Goal: Task Accomplishment & Management: Complete application form

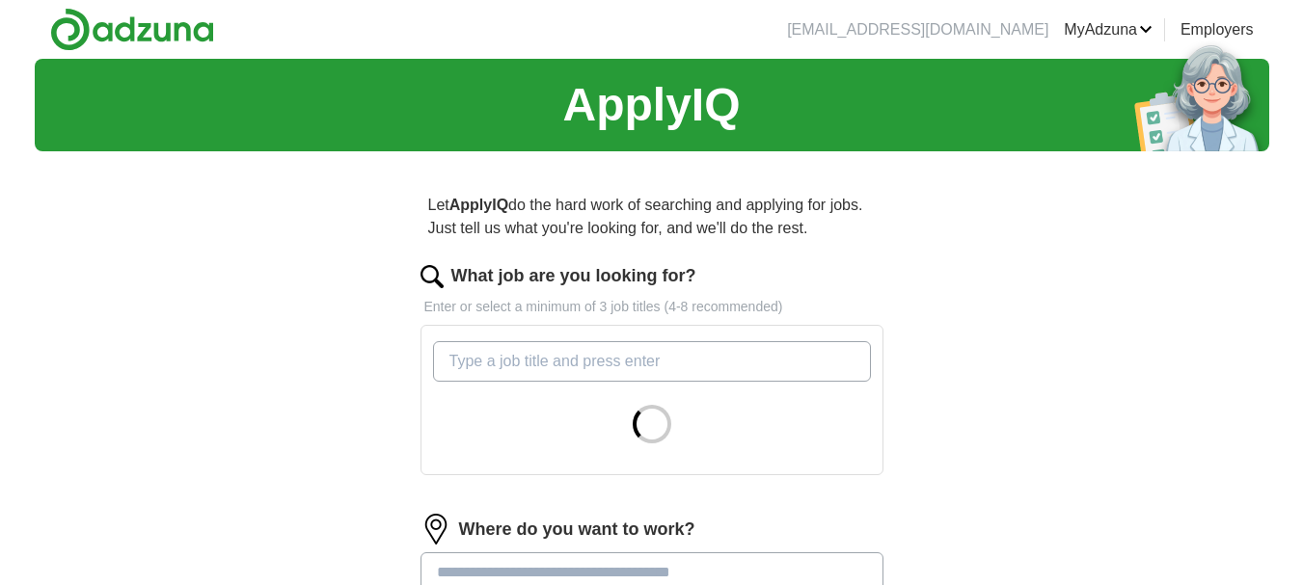
click at [686, 359] on input "What job are you looking for?" at bounding box center [652, 361] width 438 height 40
click at [686, 358] on input "c" at bounding box center [652, 361] width 438 height 40
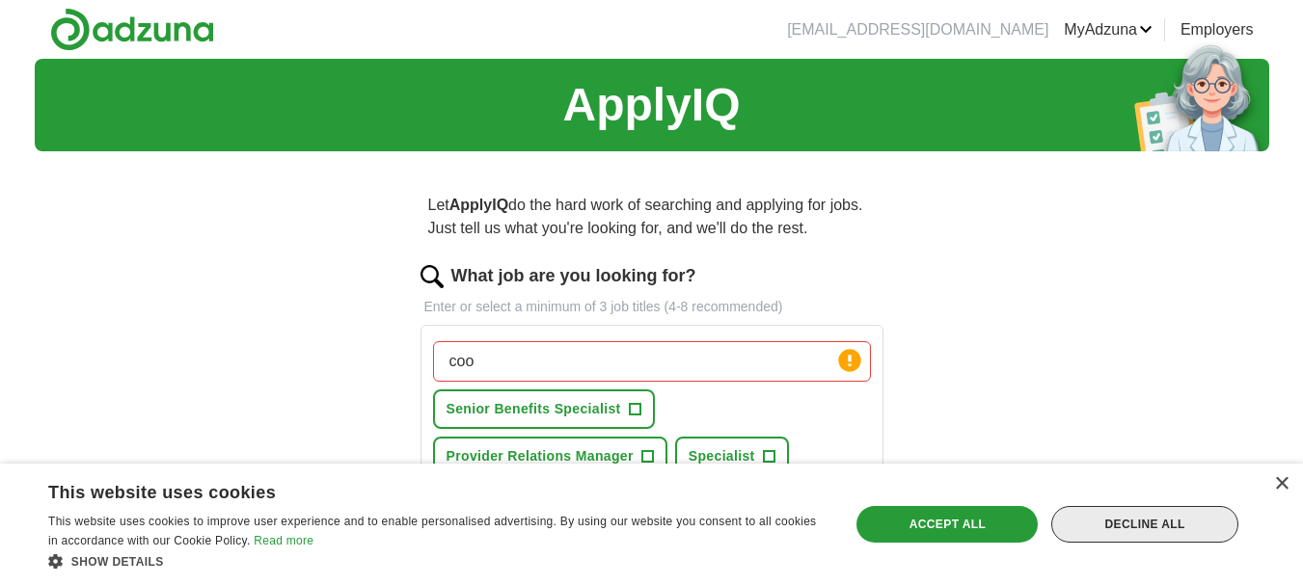
click at [1131, 512] on div "Decline all" at bounding box center [1144, 524] width 187 height 37
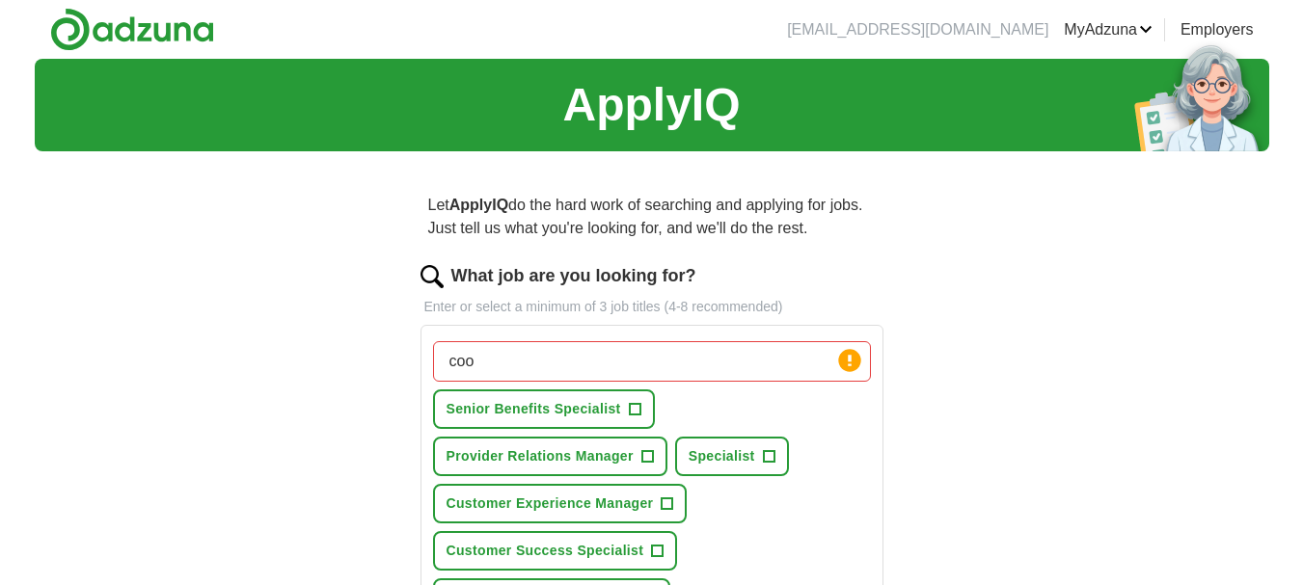
scroll to position [96, 0]
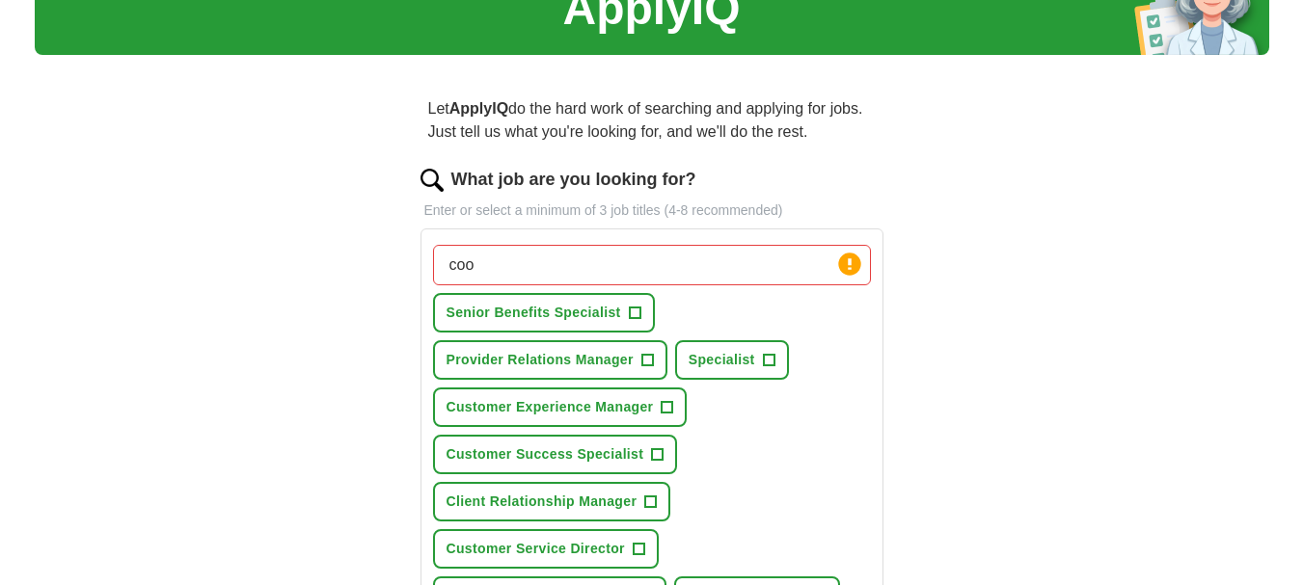
click at [653, 273] on input "coo" at bounding box center [652, 265] width 438 height 40
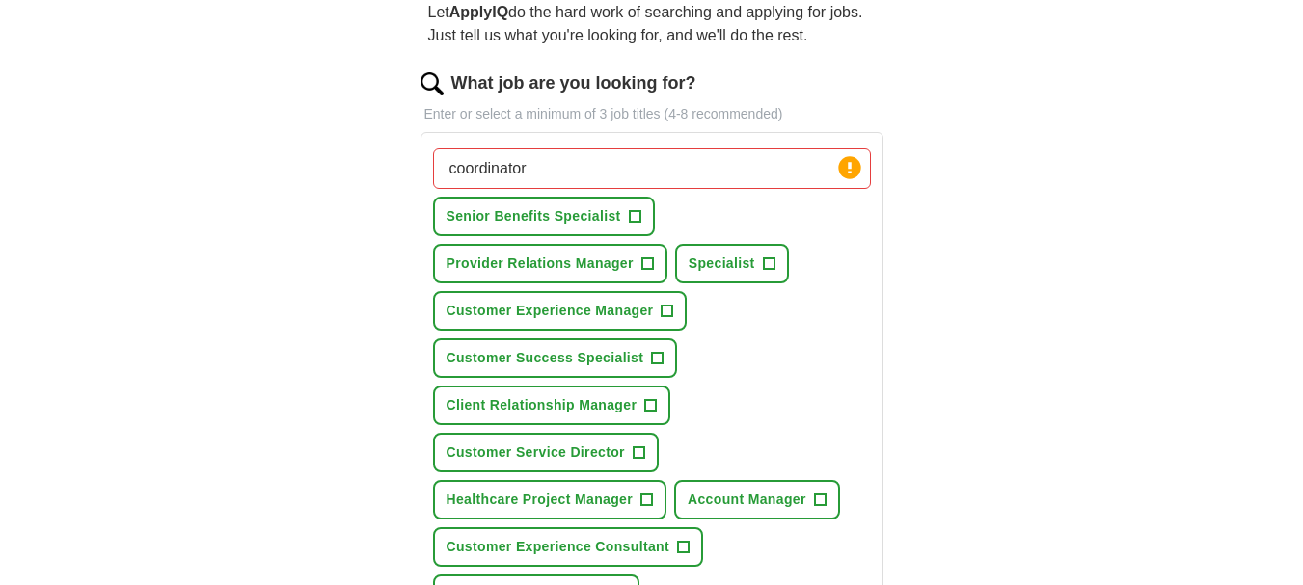
scroll to position [289, 0]
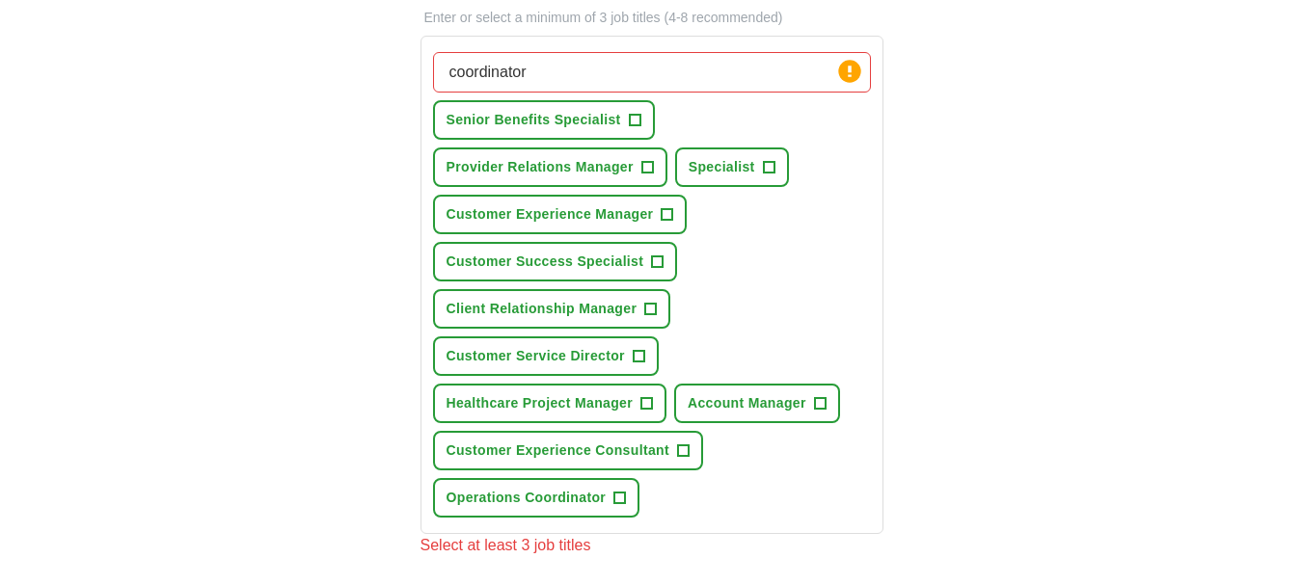
type input "coordinator"
click at [618, 498] on span "+" at bounding box center [620, 498] width 12 height 15
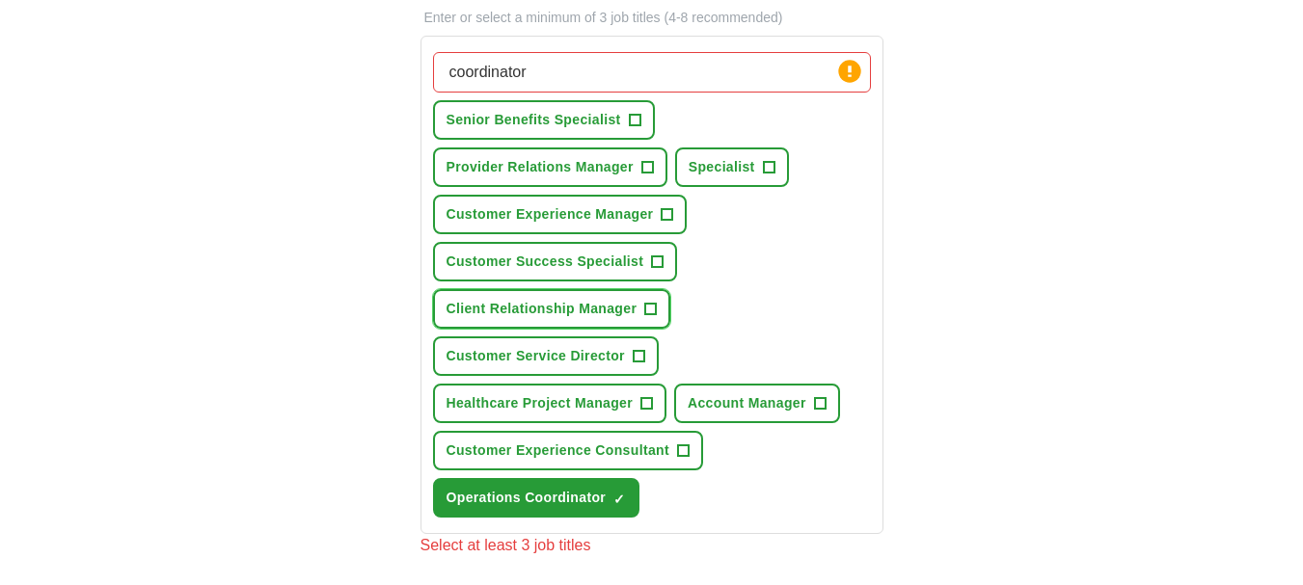
click at [652, 304] on span "+" at bounding box center [651, 309] width 12 height 15
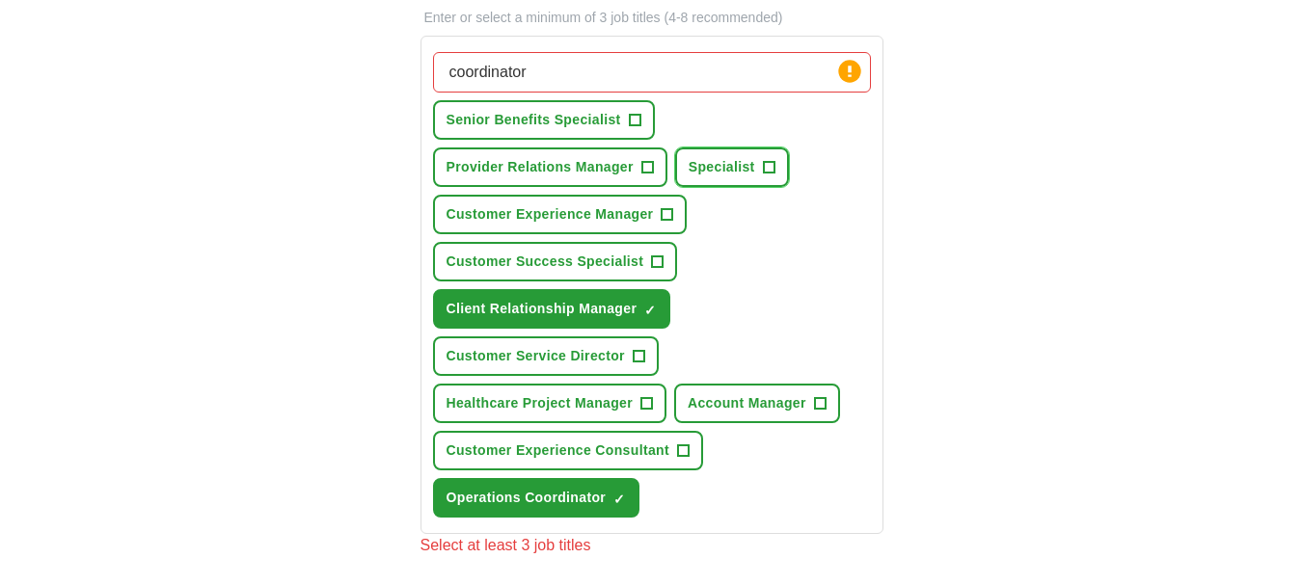
click at [768, 168] on span "+" at bounding box center [769, 167] width 12 height 15
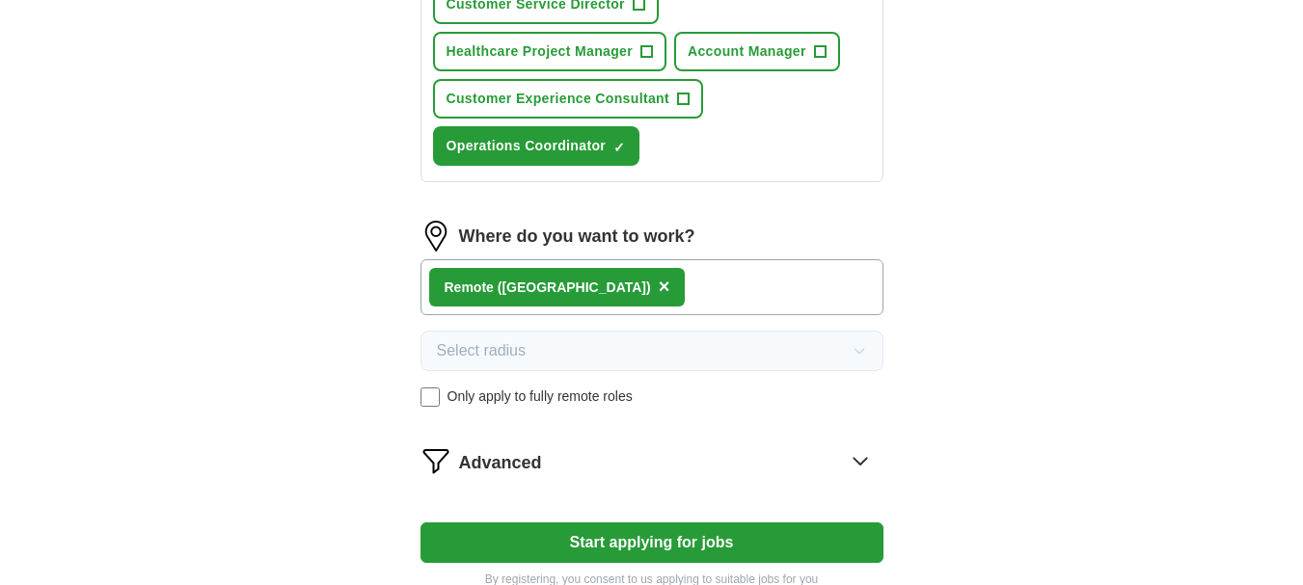
scroll to position [675, 0]
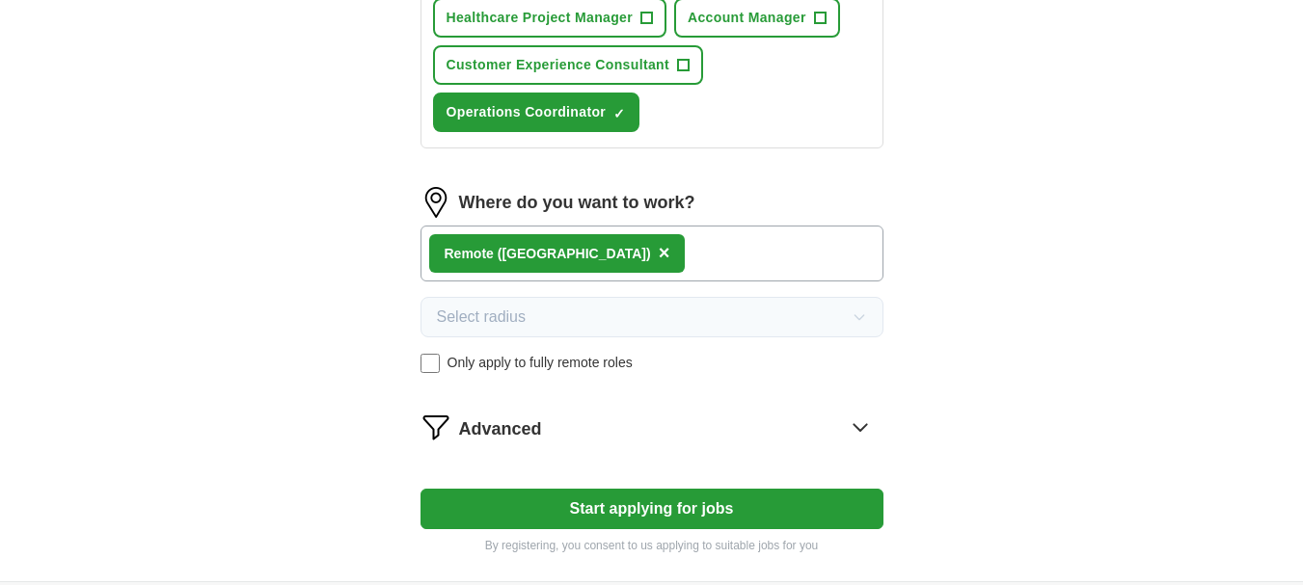
click at [858, 428] on icon at bounding box center [860, 427] width 31 height 31
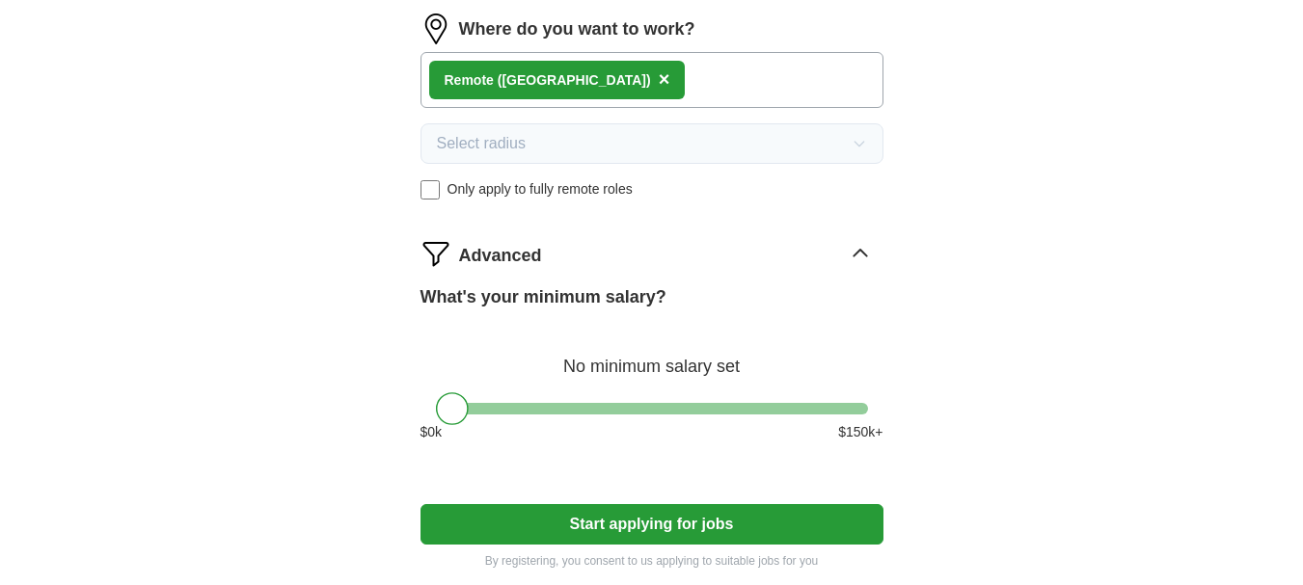
scroll to position [868, 0]
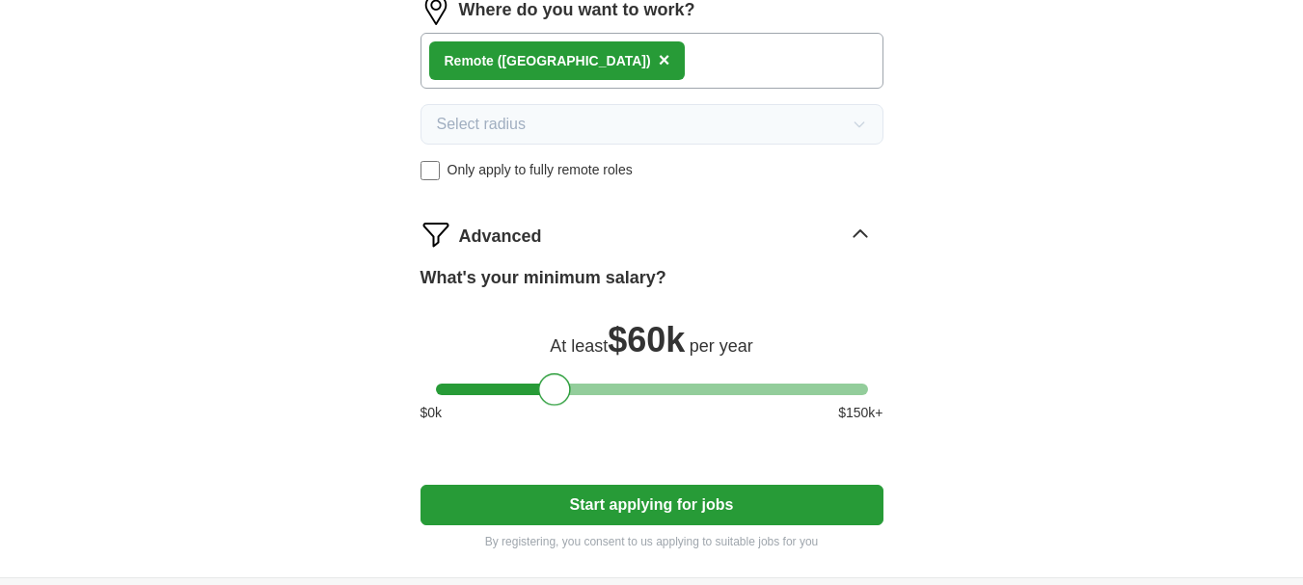
drag, startPoint x: 459, startPoint y: 390, endPoint x: 561, endPoint y: 391, distance: 102.2
click at [561, 391] on div at bounding box center [554, 389] width 33 height 33
click at [595, 505] on button "Start applying for jobs" at bounding box center [651, 505] width 463 height 40
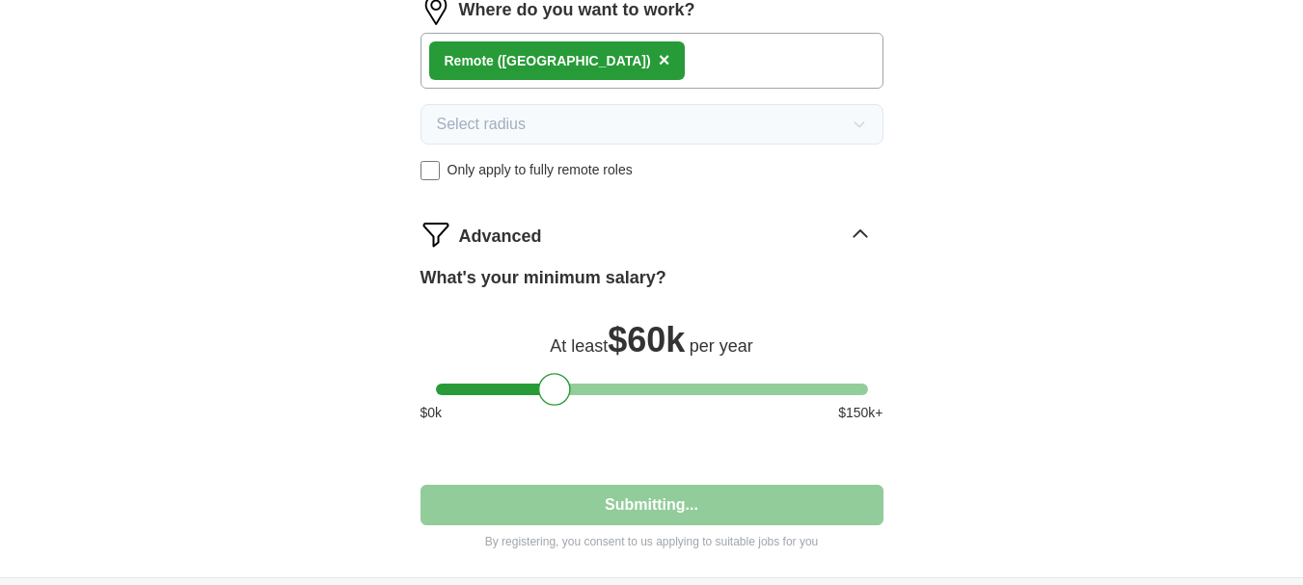
select select "**"
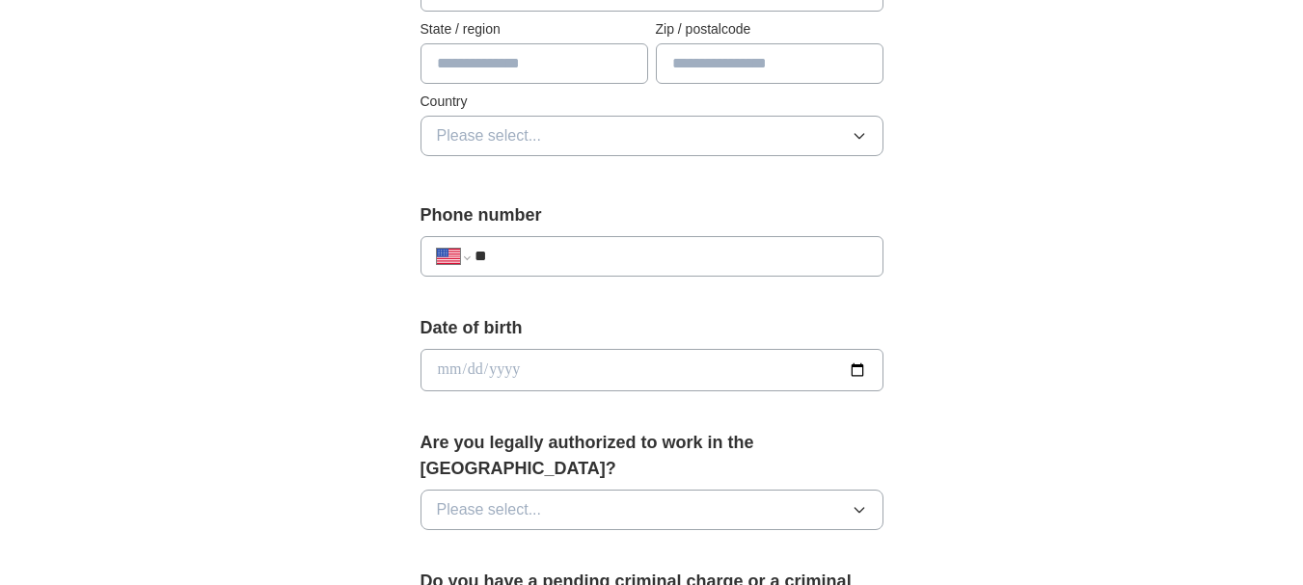
scroll to position [675, 0]
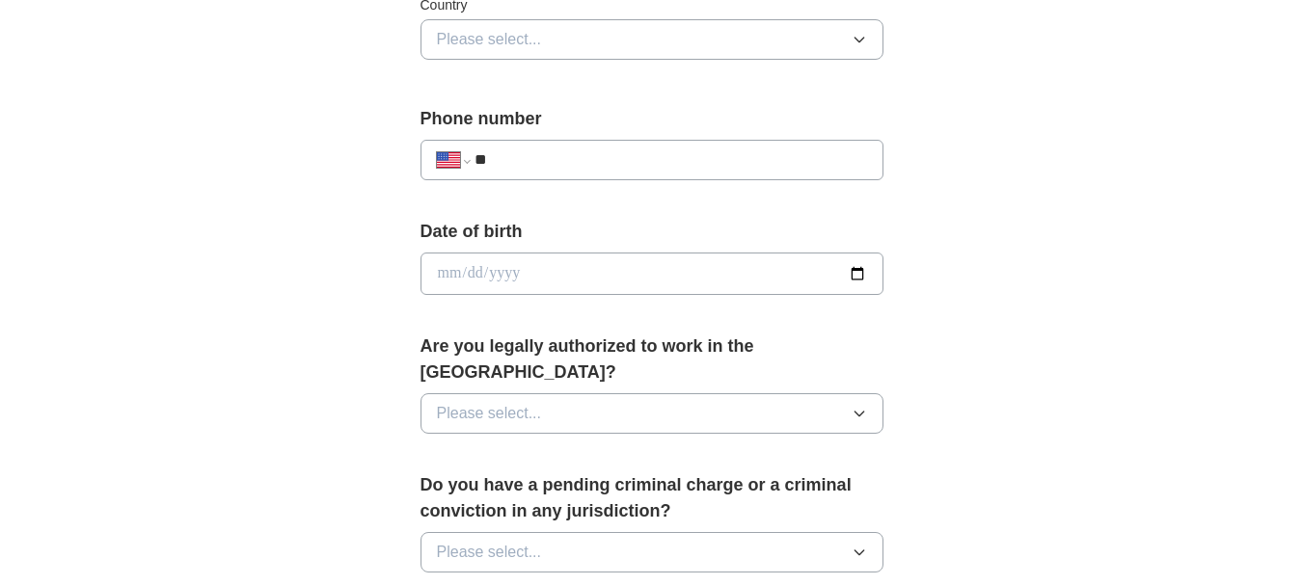
click at [660, 399] on button "Please select..." at bounding box center [651, 413] width 463 height 40
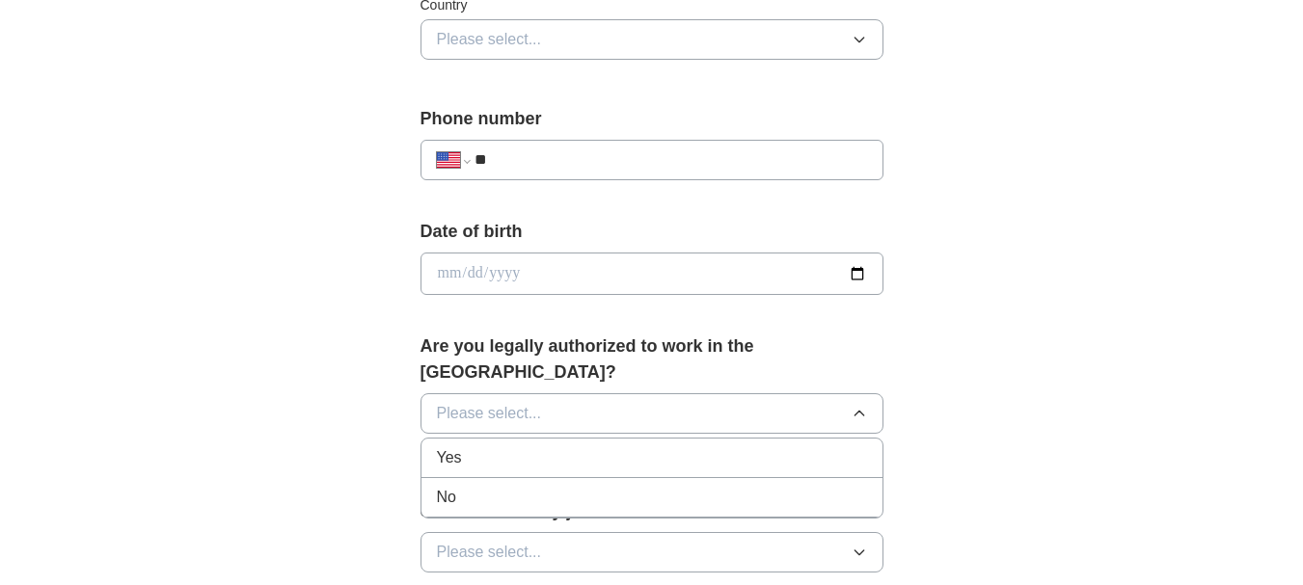
click at [601, 446] on div "Yes" at bounding box center [652, 457] width 430 height 23
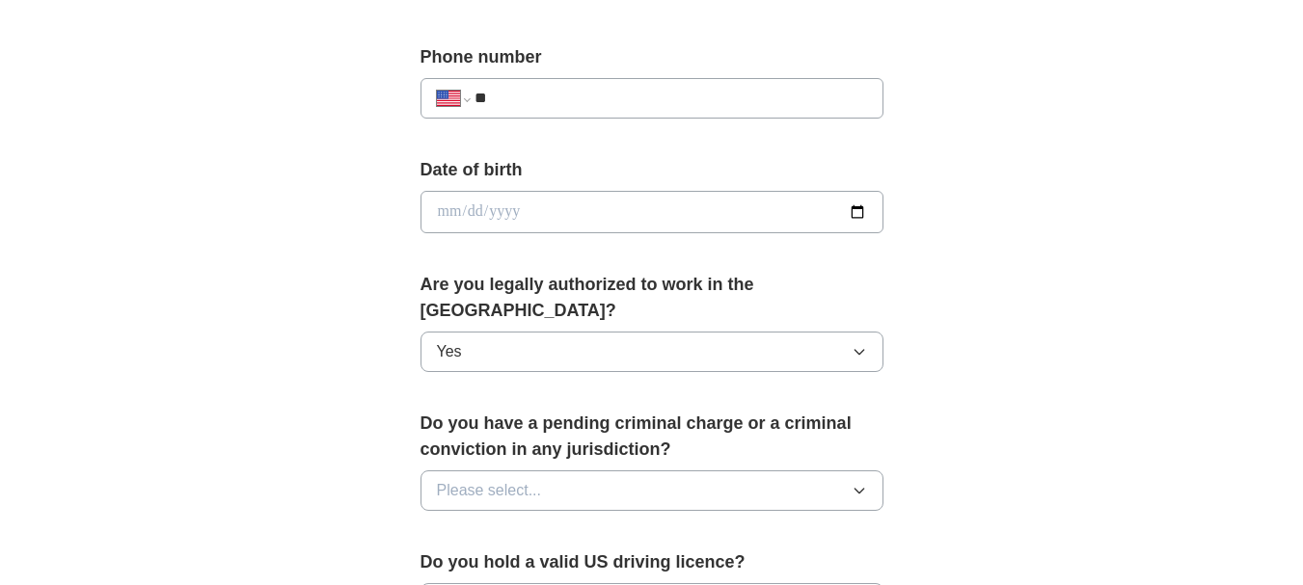
scroll to position [771, 0]
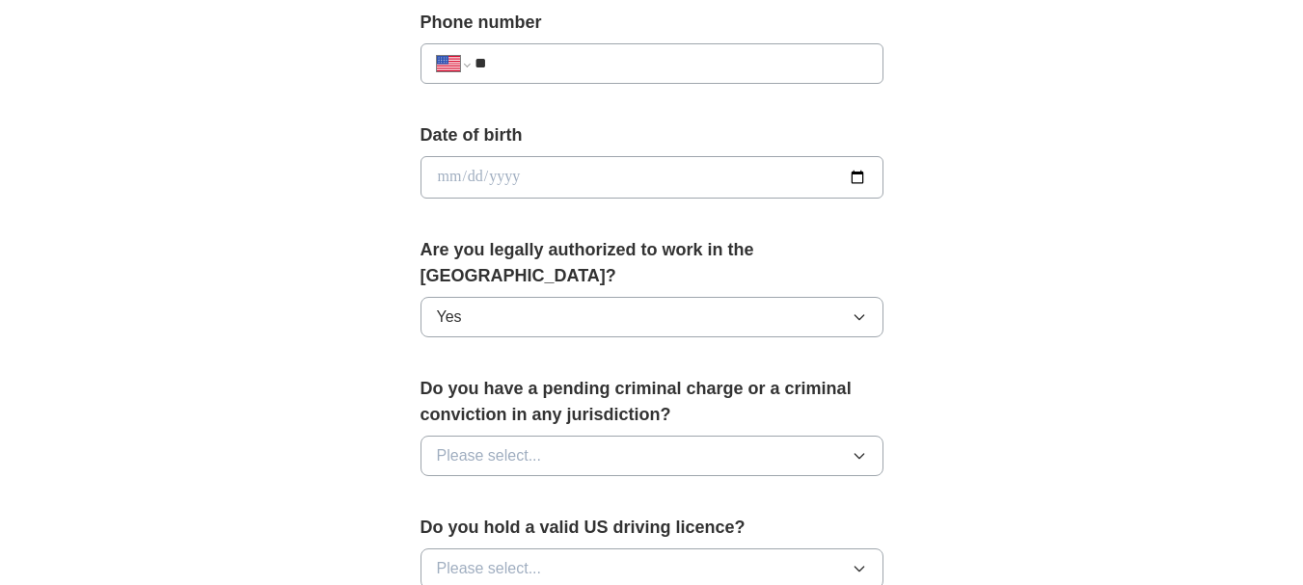
click at [601, 436] on button "Please select..." at bounding box center [651, 456] width 463 height 40
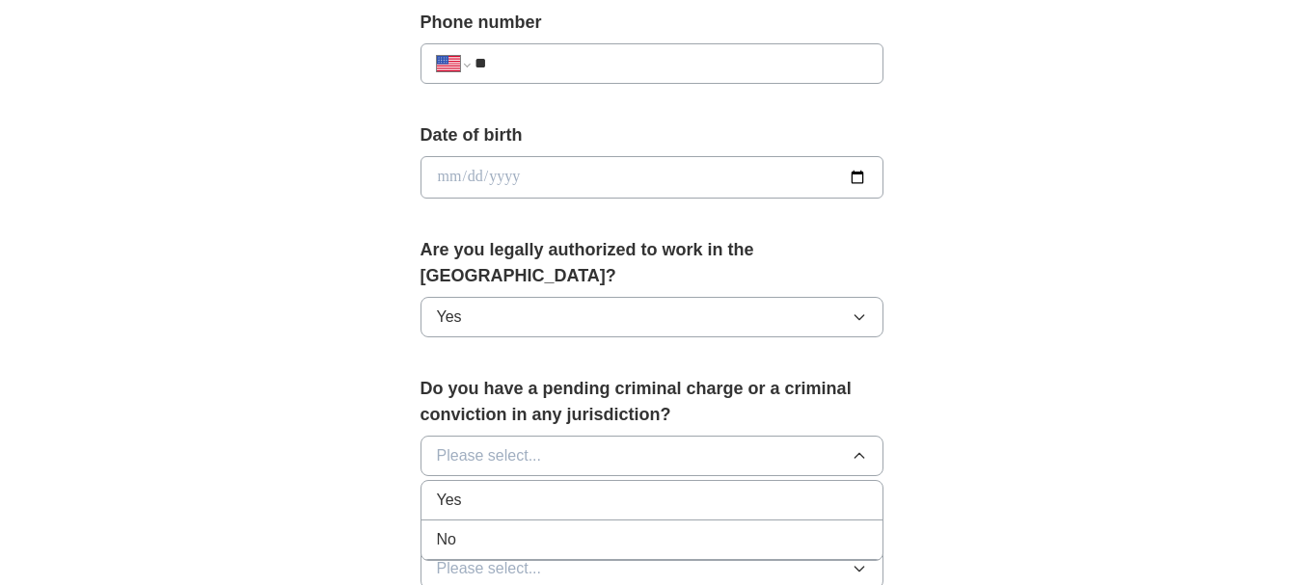
click at [526, 528] on div "No" at bounding box center [652, 539] width 430 height 23
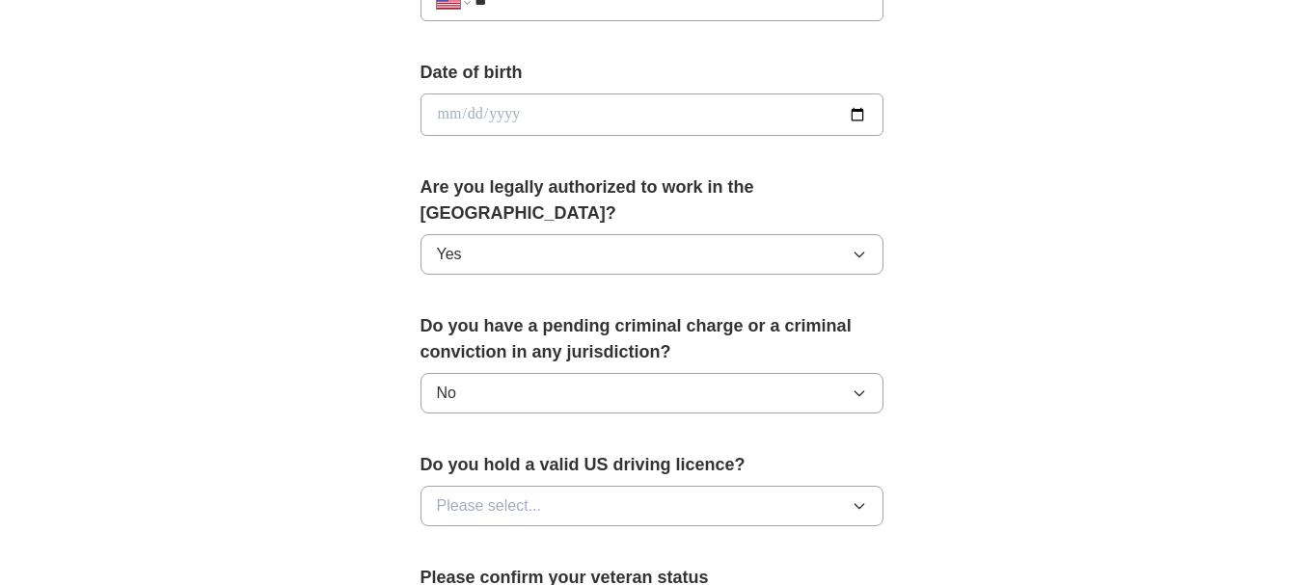
scroll to position [868, 0]
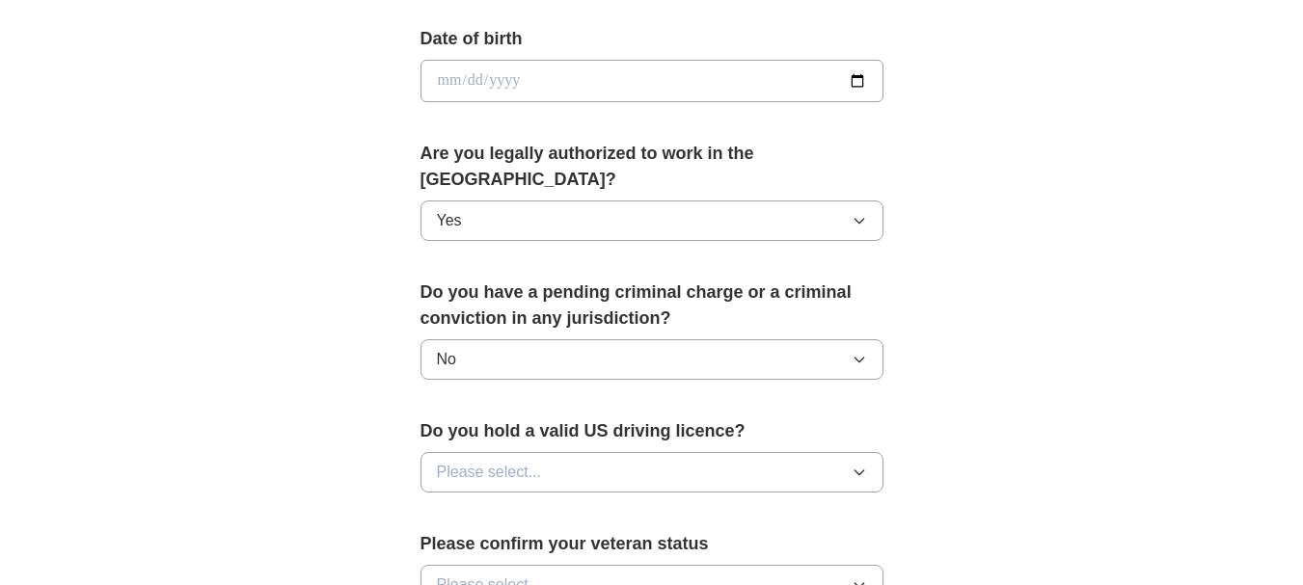
click at [534, 461] on span "Please select..." at bounding box center [489, 472] width 105 height 23
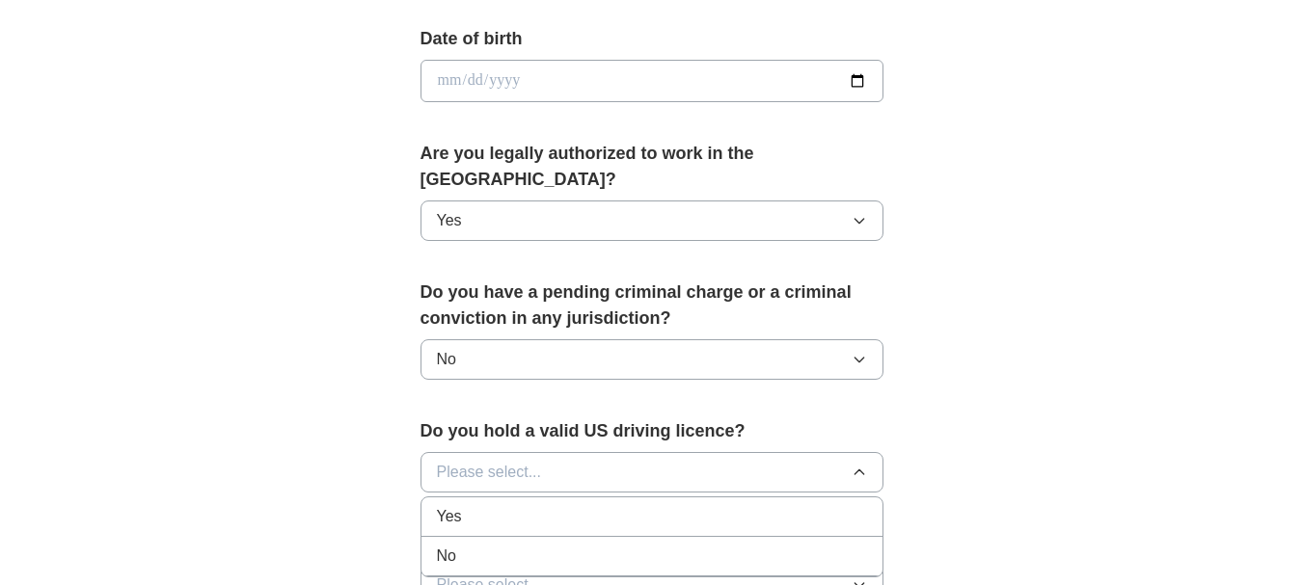
click at [515, 505] on div "Yes" at bounding box center [652, 516] width 430 height 23
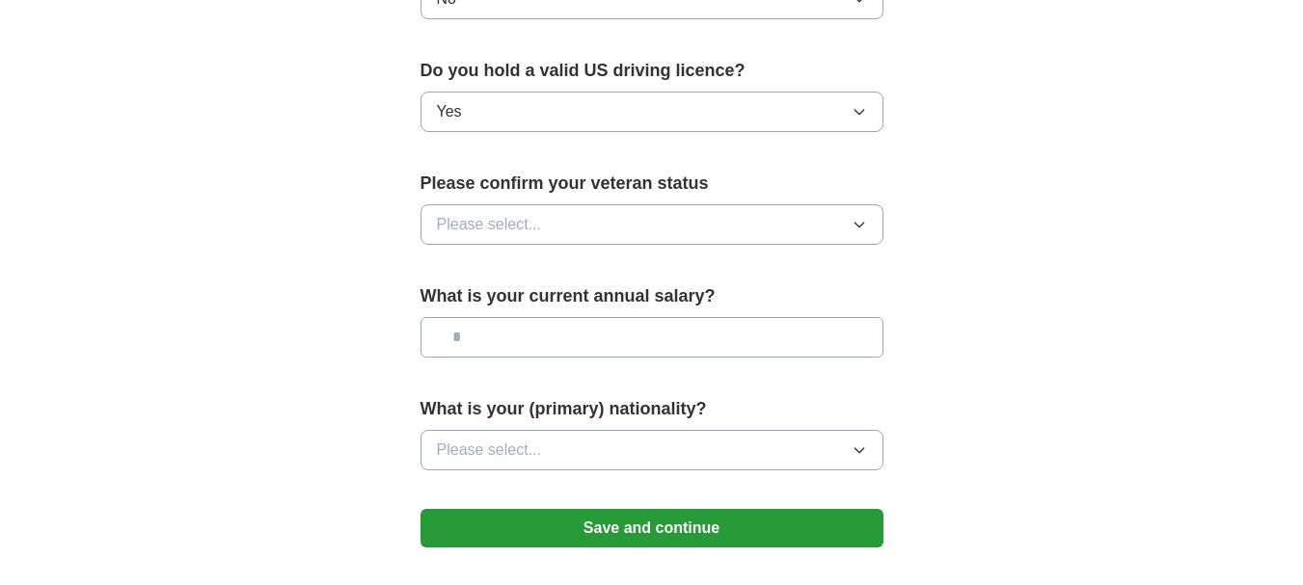
scroll to position [1253, 0]
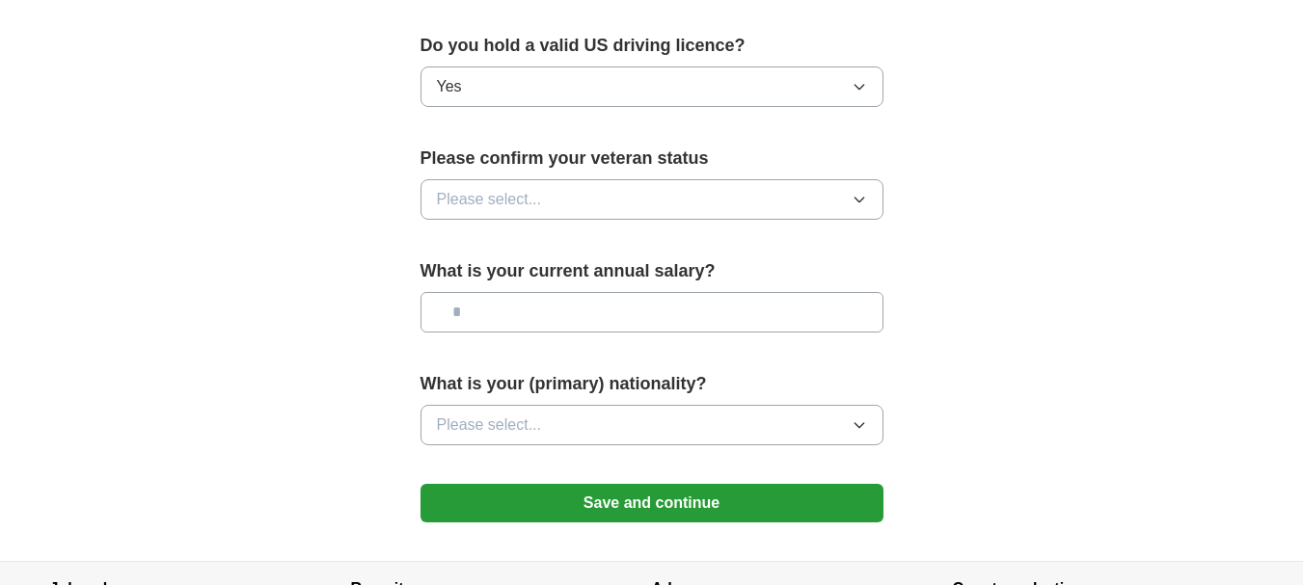
click at [555, 484] on button "Save and continue" at bounding box center [651, 503] width 463 height 39
